Goal: Task Accomplishment & Management: Complete application form

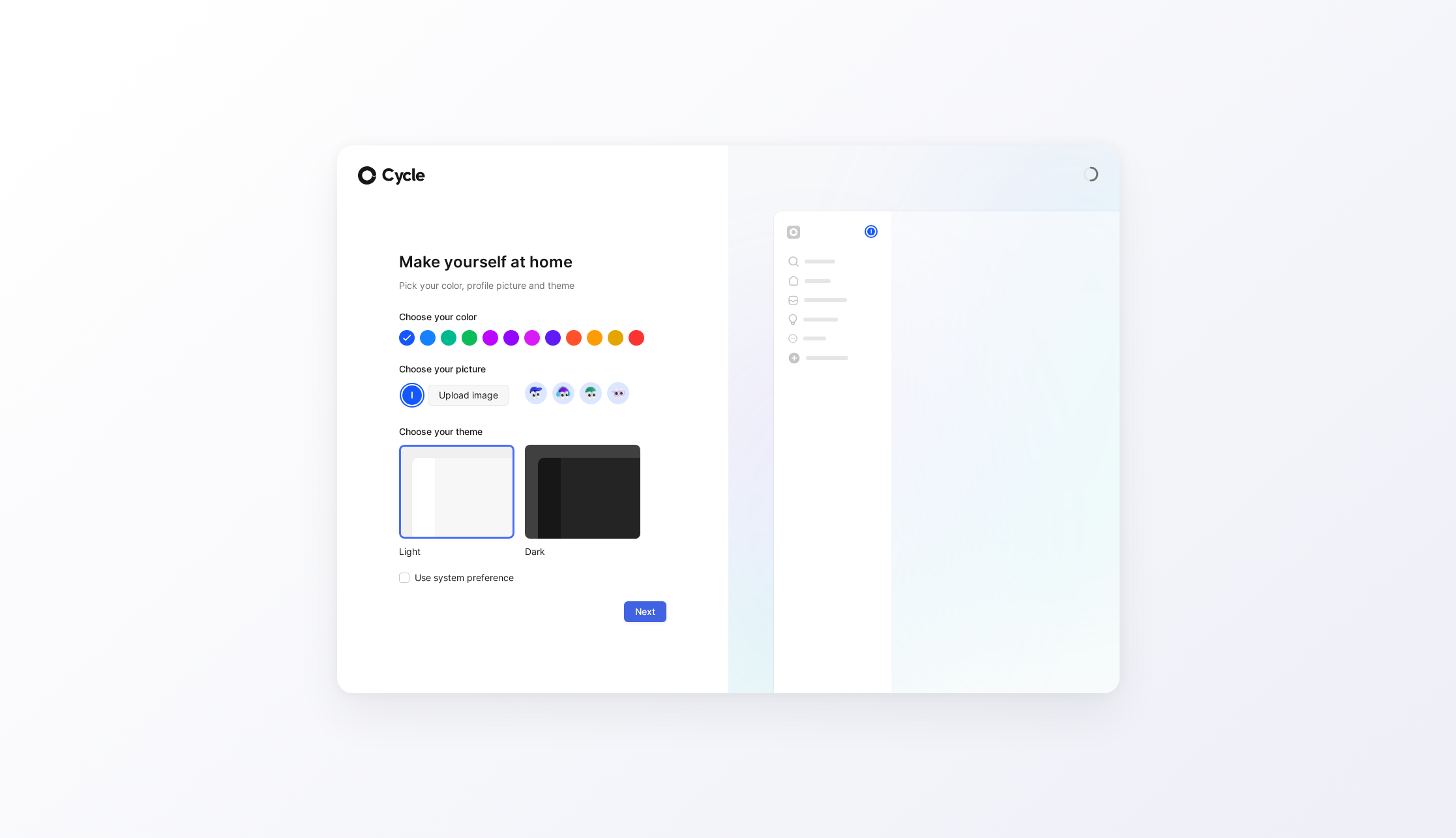
click at [647, 613] on span "Next" at bounding box center [645, 611] width 20 height 16
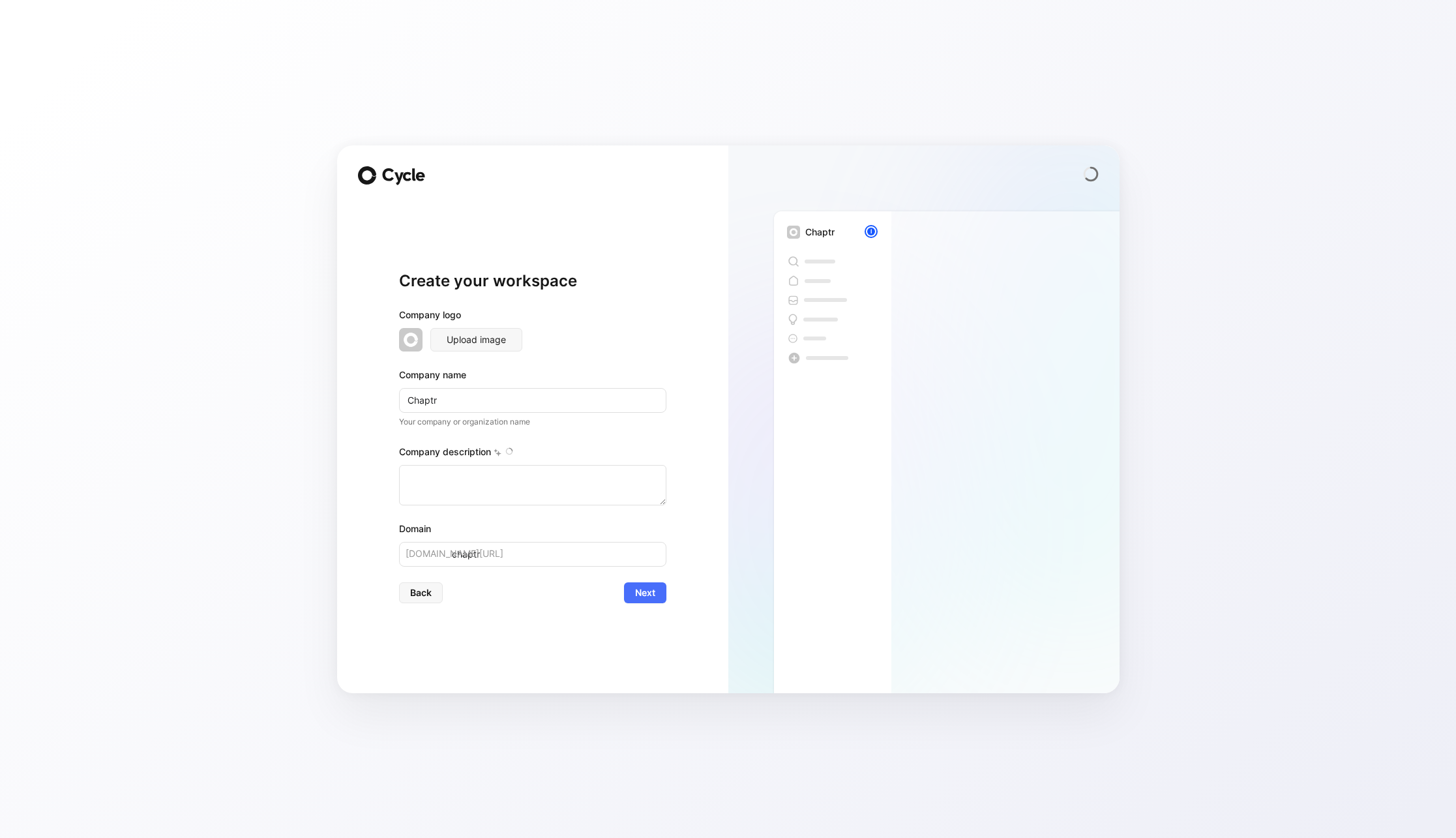
type textarea "CHAPTR is a tech innovation company founded in [DATE], backed by the Holtzbrinc…"
click at [648, 593] on span "Next" at bounding box center [645, 592] width 20 height 16
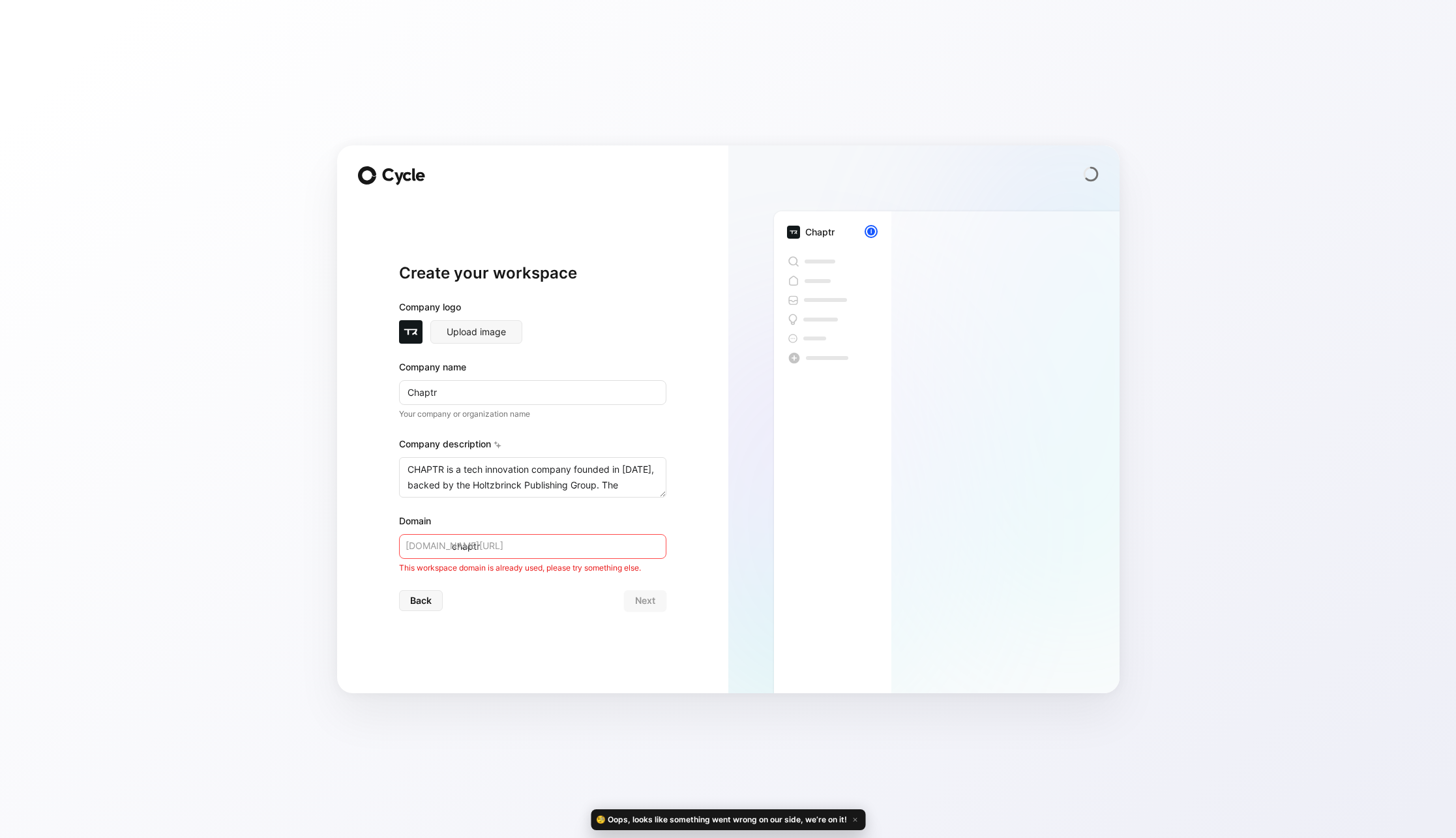
click at [548, 538] on input "chaptr" at bounding box center [533, 547] width 267 height 25
click at [1279, 76] on div "Create your workspace Company logo Upload image Company name Chaptr Your compan…" at bounding box center [728, 419] width 1456 height 838
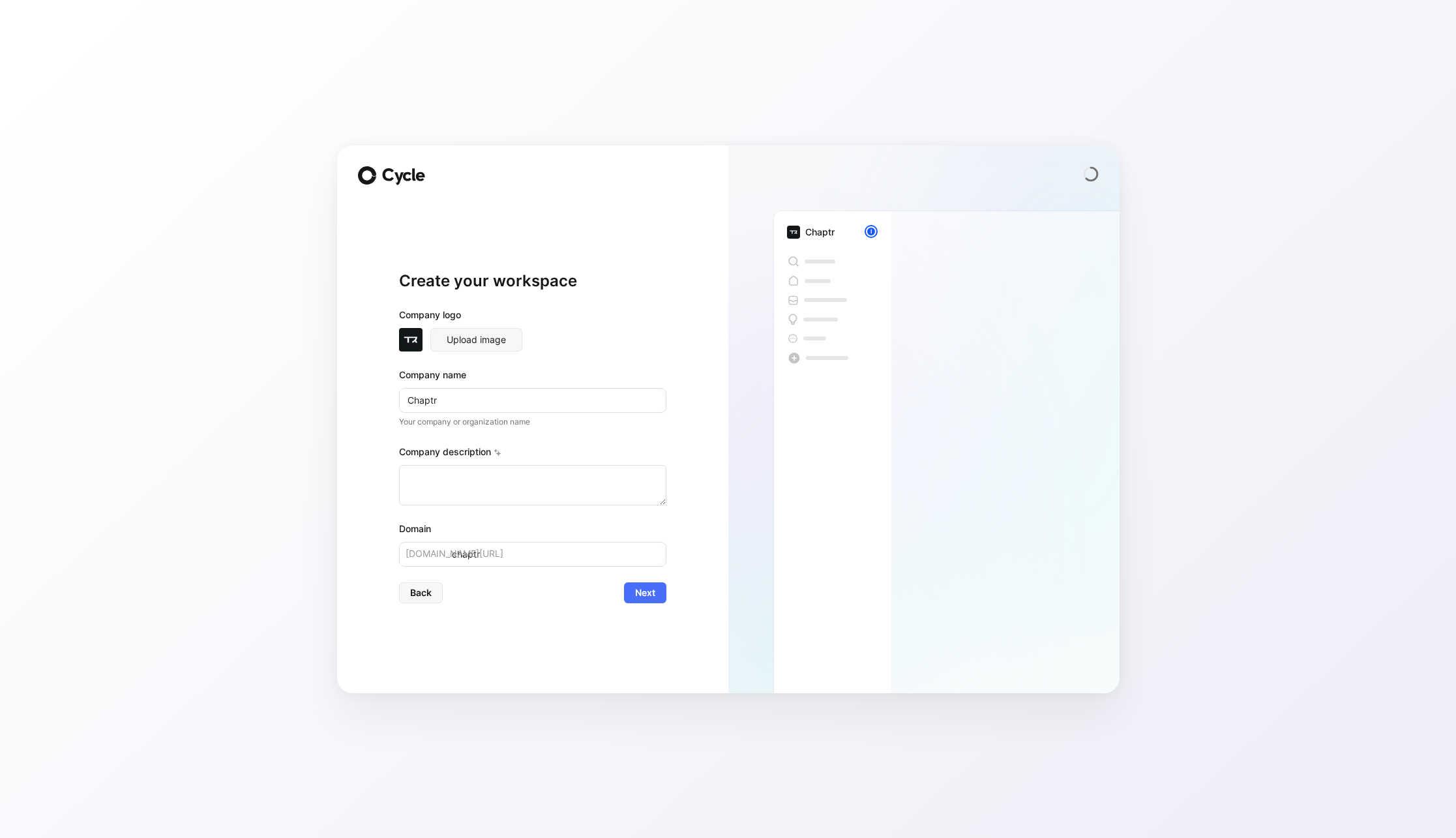
click at [651, 302] on div "Create your workspace Company logo Upload image Company name Chaptr Your compan…" at bounding box center [533, 437] width 267 height 332
click at [434, 598] on button "Back" at bounding box center [421, 592] width 44 height 21
